Goal: Task Accomplishment & Management: Use online tool/utility

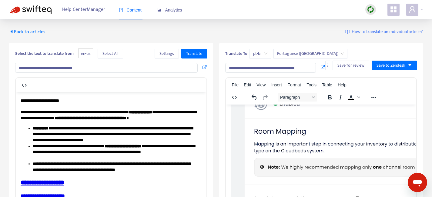
scroll to position [372, 0]
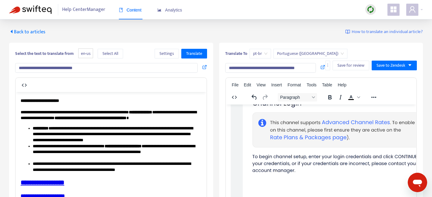
click at [29, 32] on span "Back to articles" at bounding box center [27, 32] width 36 height 8
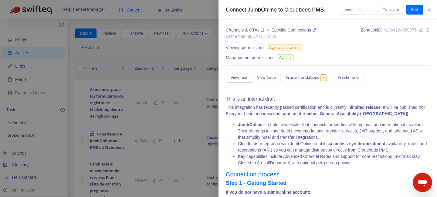
type input "**********"
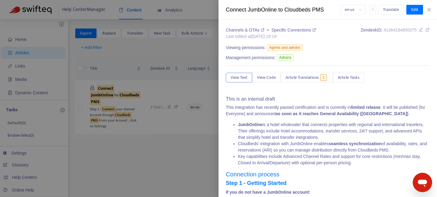
click at [182, 50] on div at bounding box center [218, 98] width 437 height 197
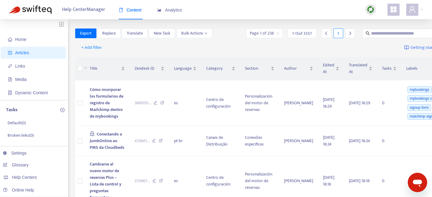
click at [373, 9] on img at bounding box center [371, 10] width 8 height 8
click at [382, 21] on link "Quick Sync" at bounding box center [383, 22] width 26 height 7
